Goal: Find specific page/section: Find specific page/section

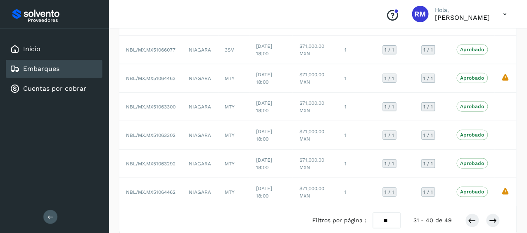
scroll to position [194, 0]
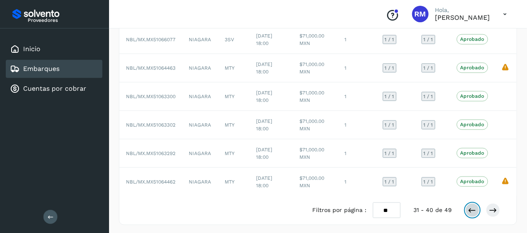
click at [471, 207] on icon at bounding box center [472, 210] width 8 height 8
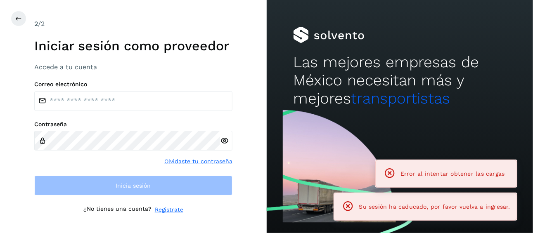
click at [469, 209] on span "Su sesión ha caducado, por favor vuelva a ingresar." at bounding box center [434, 207] width 151 height 7
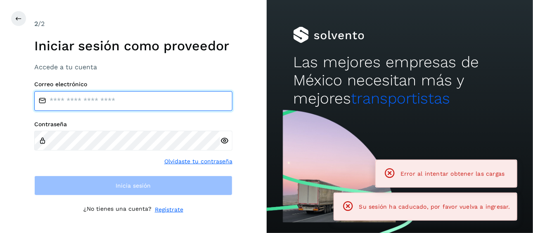
type input "**********"
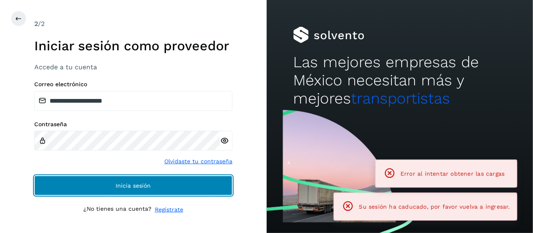
click at [132, 188] on span "Inicia sesión" at bounding box center [133, 186] width 35 height 6
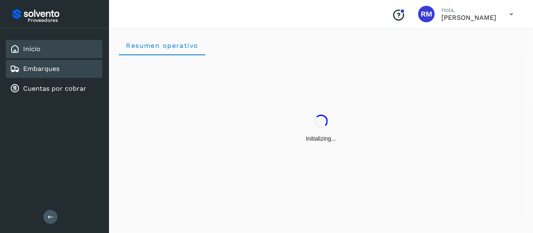
click at [59, 72] on div "Embarques" at bounding box center [35, 69] width 50 height 10
